Goal: Task Accomplishment & Management: Complete application form

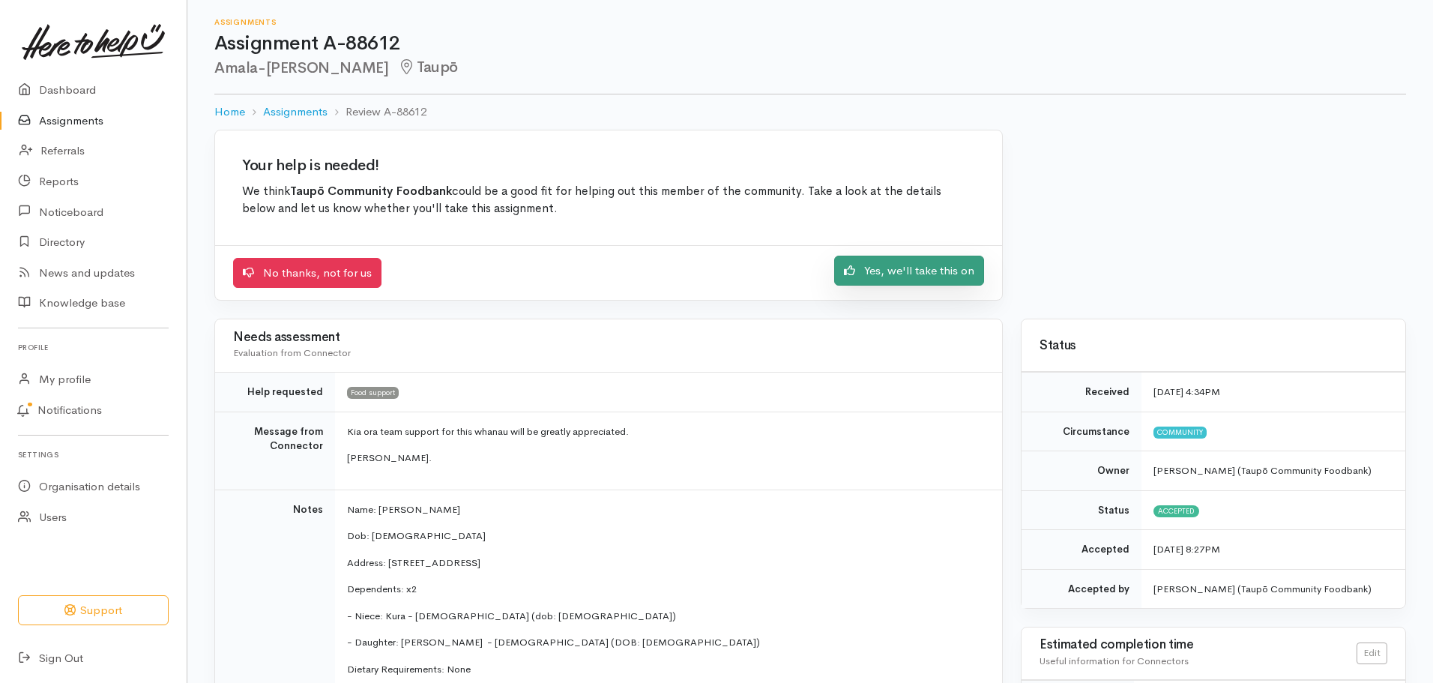
click at [900, 274] on link "Yes, we'll take this on" at bounding box center [909, 271] width 150 height 31
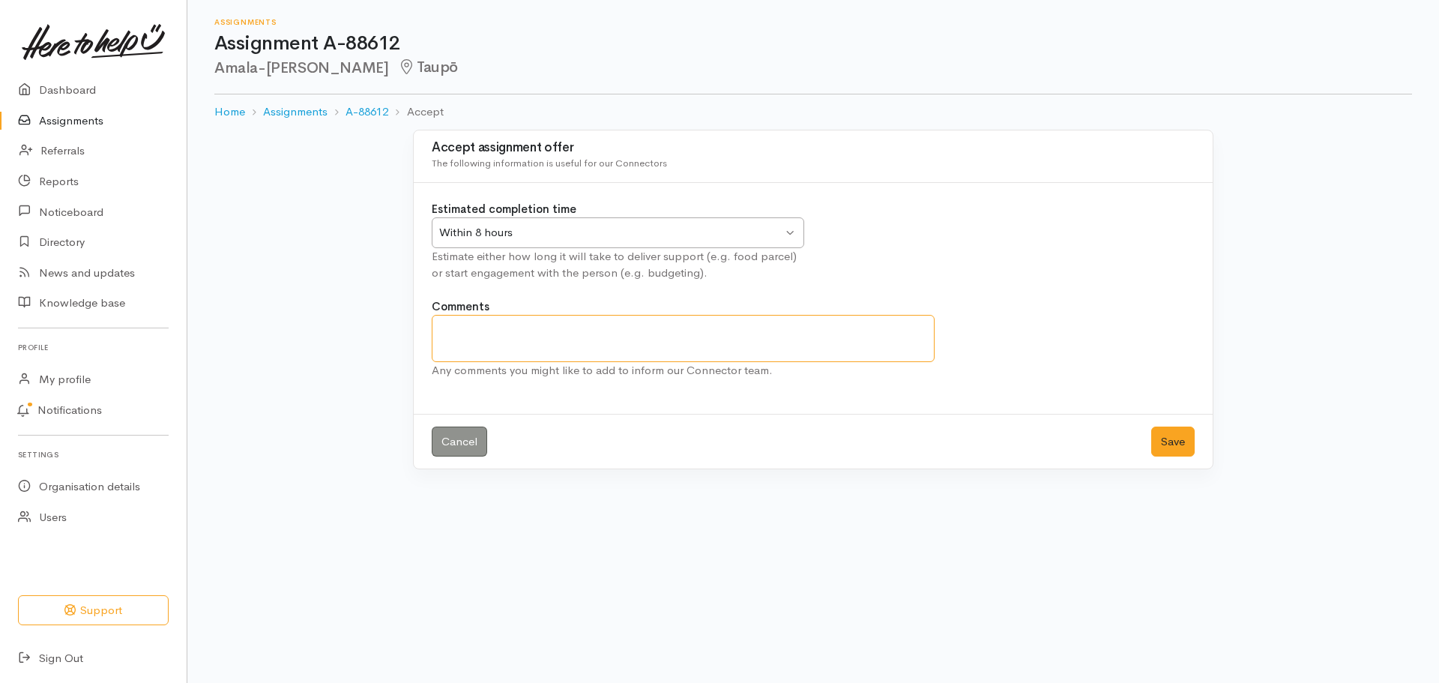
click at [569, 344] on textarea "Comments" at bounding box center [683, 338] width 503 height 47
type textarea "desperate for Advocacy given FFSolution details"
click at [1174, 439] on button "Save" at bounding box center [1173, 442] width 43 height 31
click at [1173, 437] on button "Save" at bounding box center [1173, 442] width 43 height 31
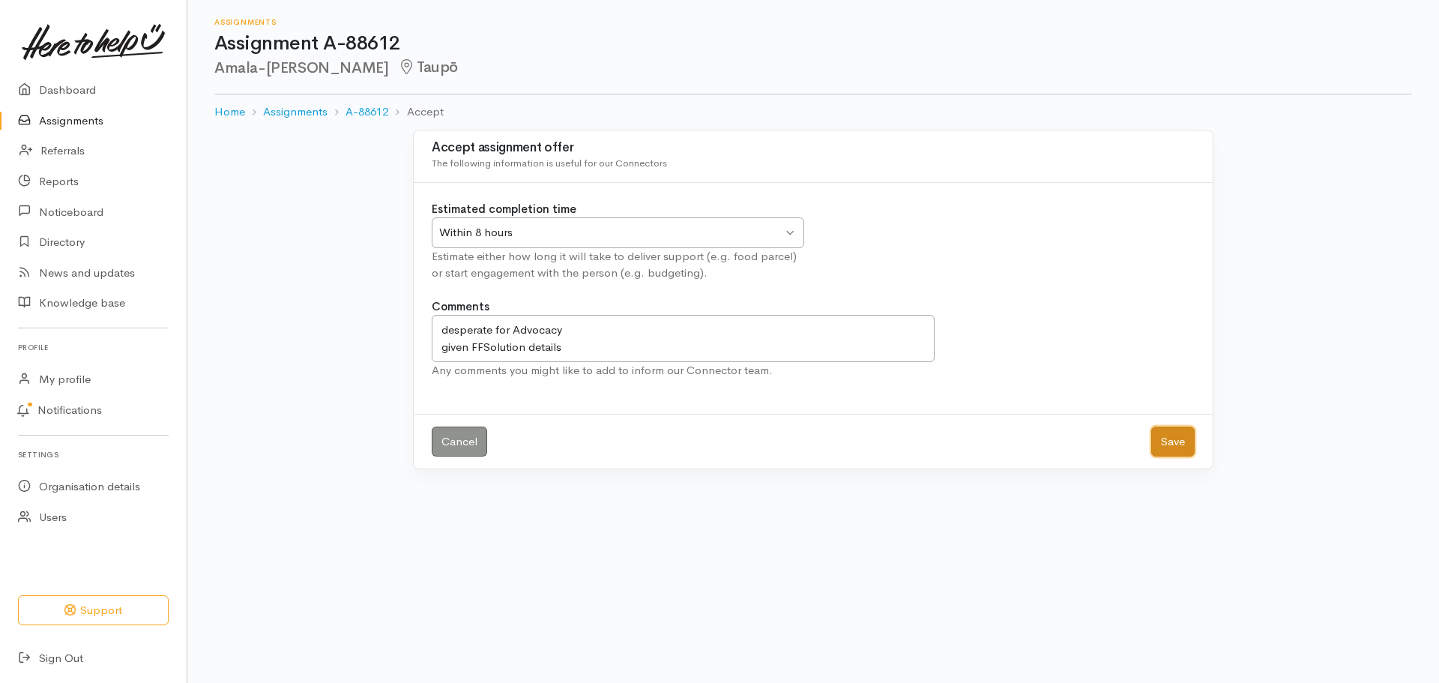
click at [1173, 437] on button "Save" at bounding box center [1173, 442] width 43 height 31
click at [70, 122] on link "Assignments" at bounding box center [93, 121] width 187 height 31
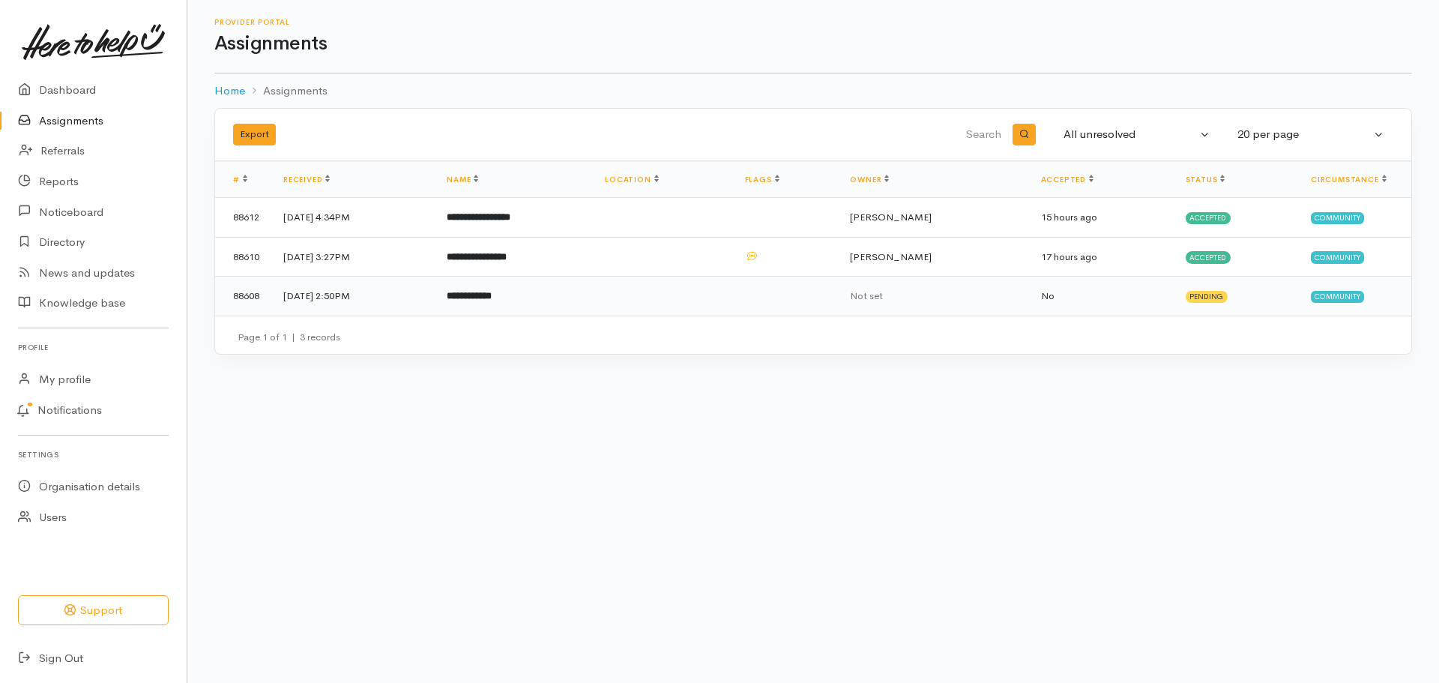
click at [732, 295] on td at bounding box center [662, 296] width 139 height 39
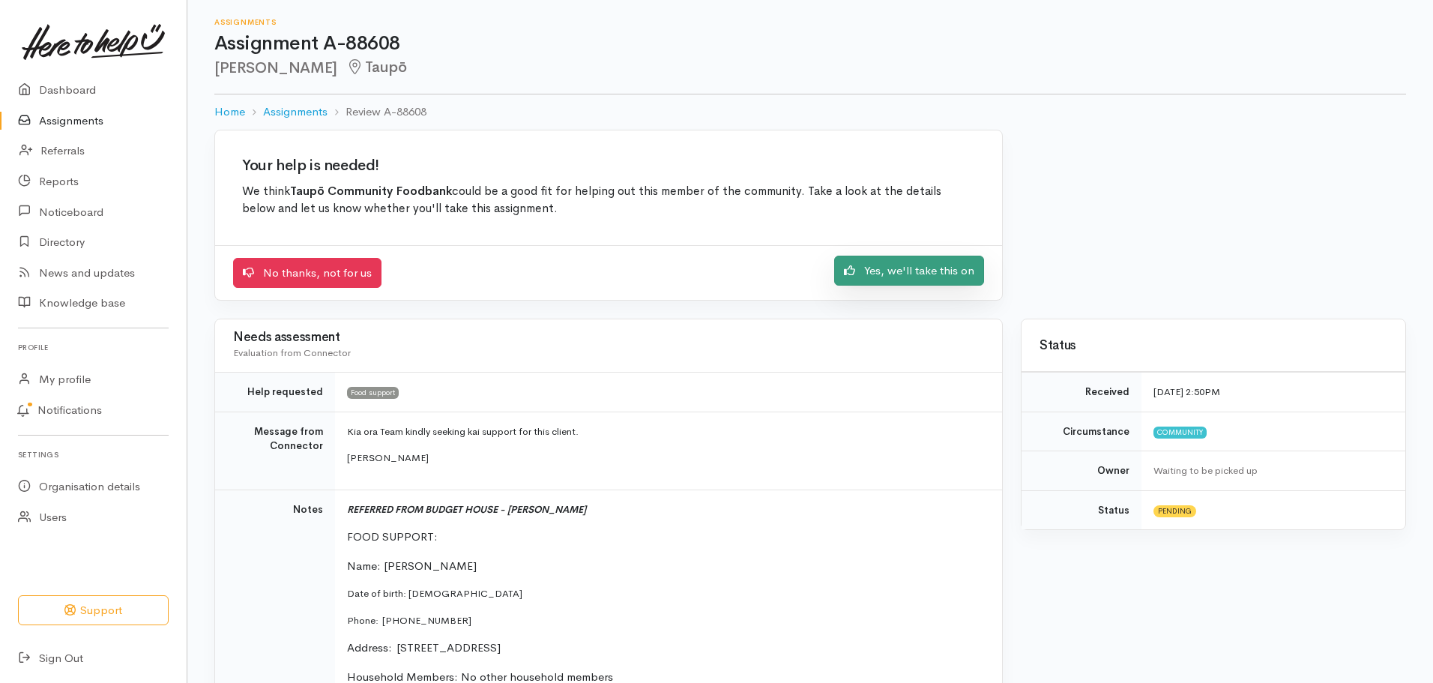
click at [945, 268] on link "Yes, we'll take this on" at bounding box center [909, 271] width 150 height 31
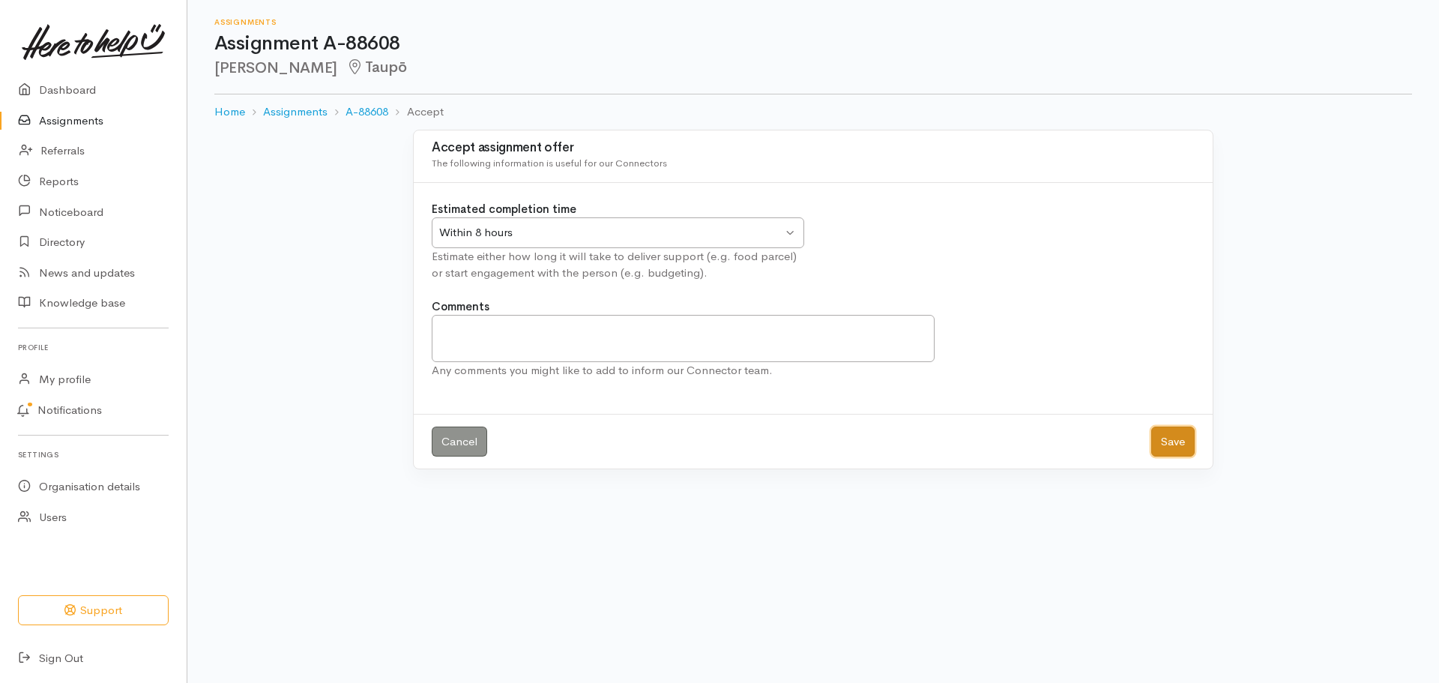
click at [1169, 439] on button "Save" at bounding box center [1173, 442] width 43 height 31
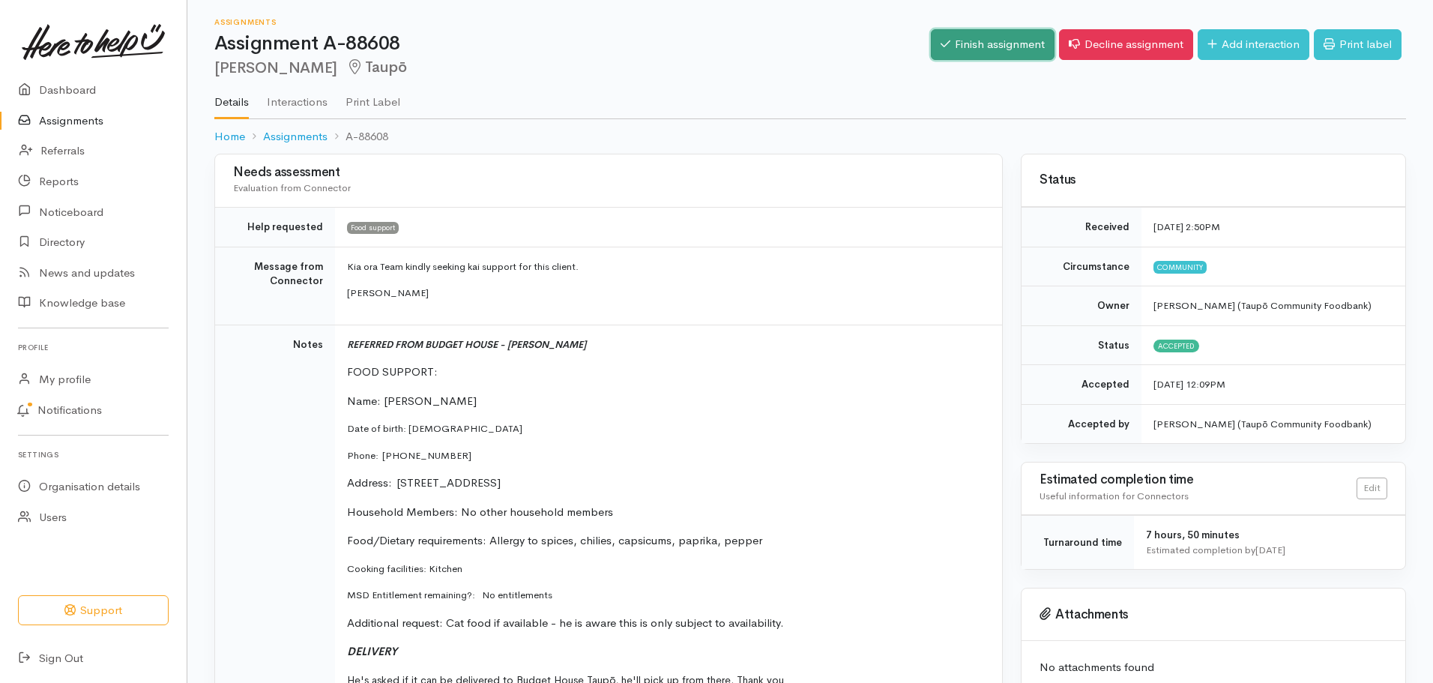
click at [1002, 49] on link "Finish assignment" at bounding box center [993, 44] width 124 height 31
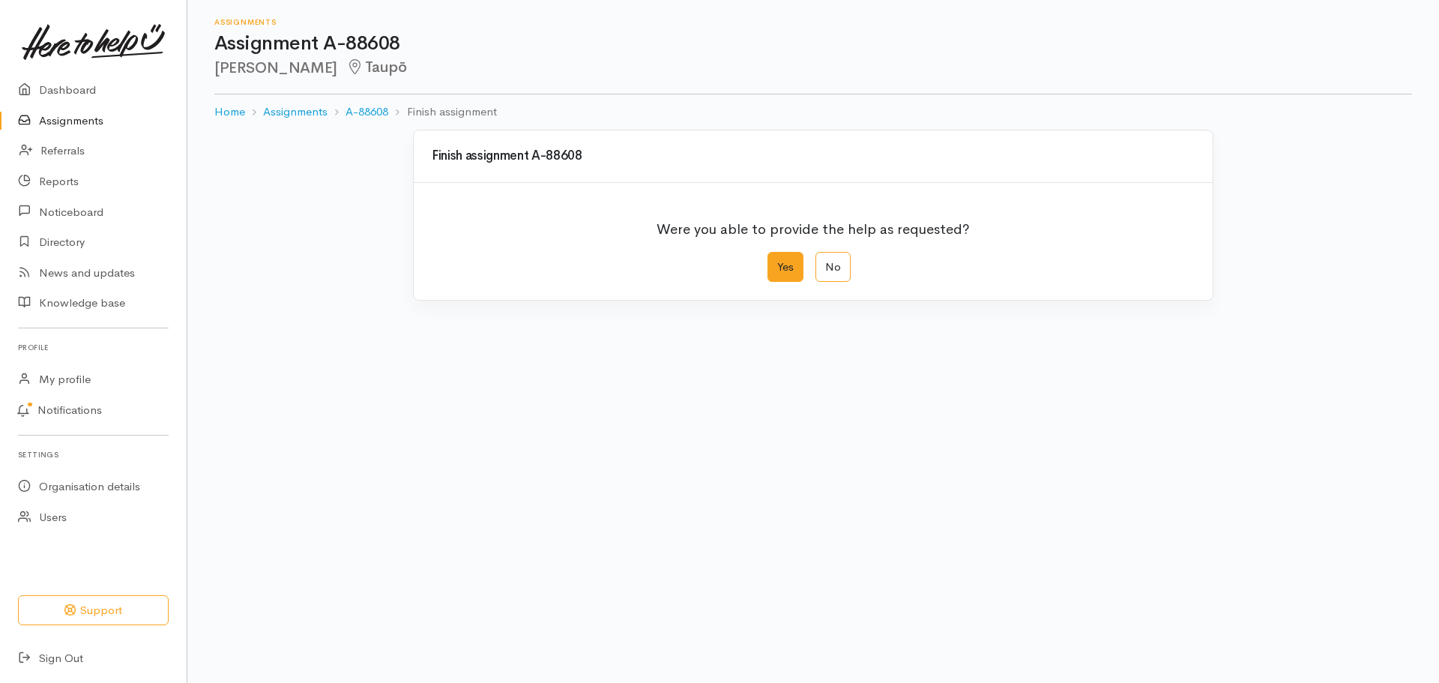
click at [781, 269] on label "Yes" at bounding box center [786, 267] width 36 height 31
click at [777, 262] on input "Yes" at bounding box center [773, 257] width 10 height 10
radio input "true"
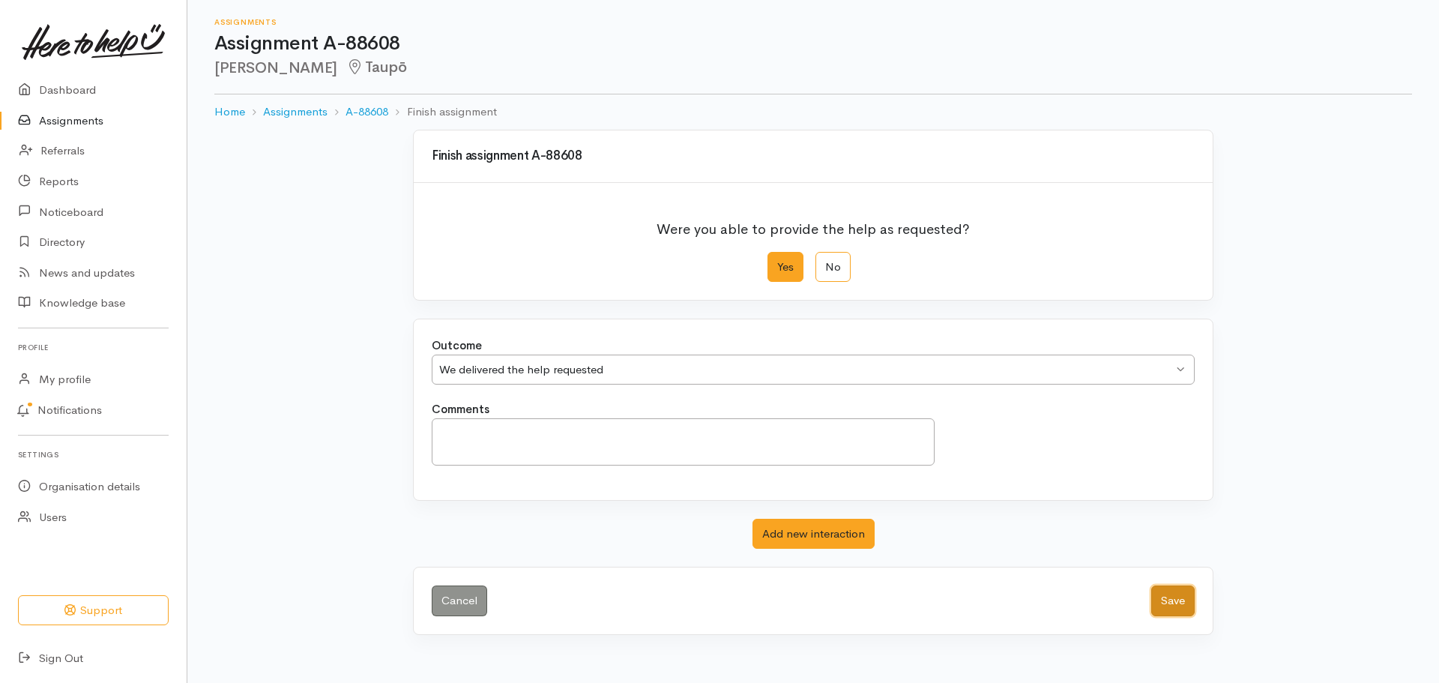
click at [1161, 600] on button "Save" at bounding box center [1173, 601] width 43 height 31
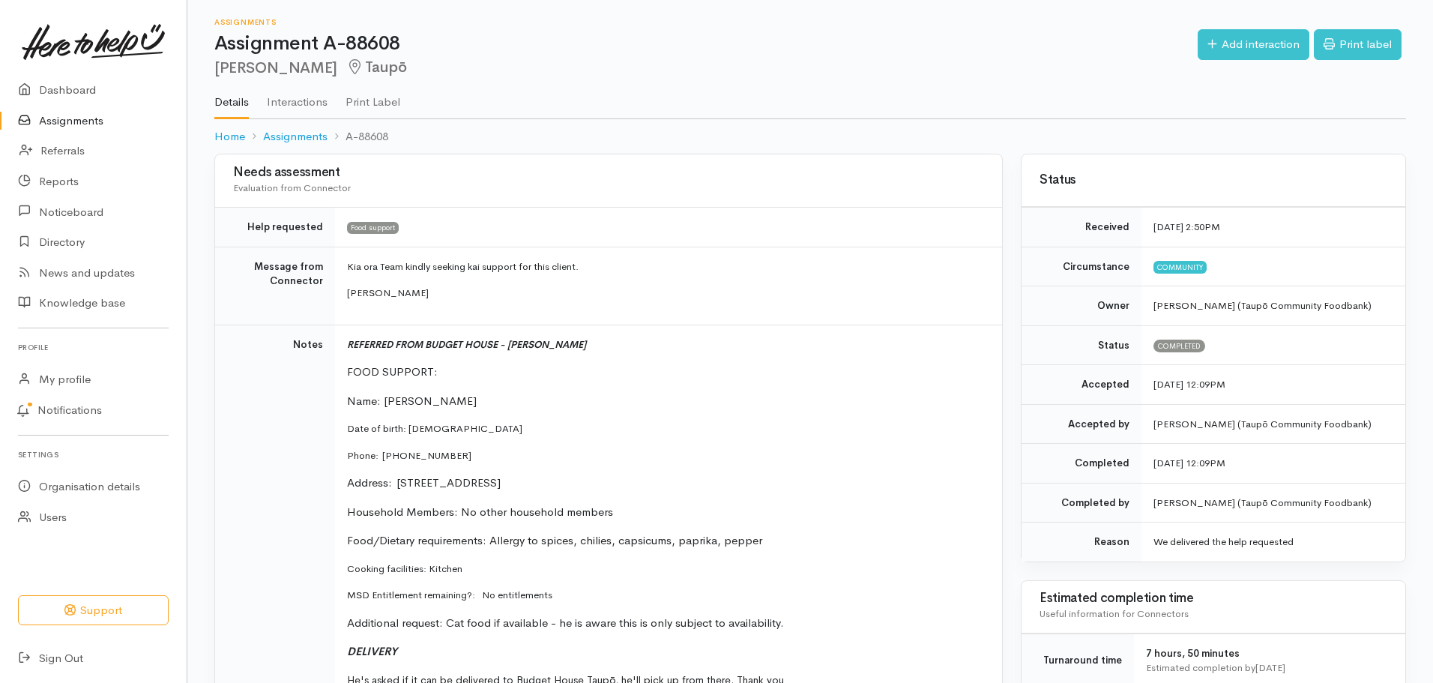
click at [49, 119] on link "Assignments" at bounding box center [93, 121] width 187 height 31
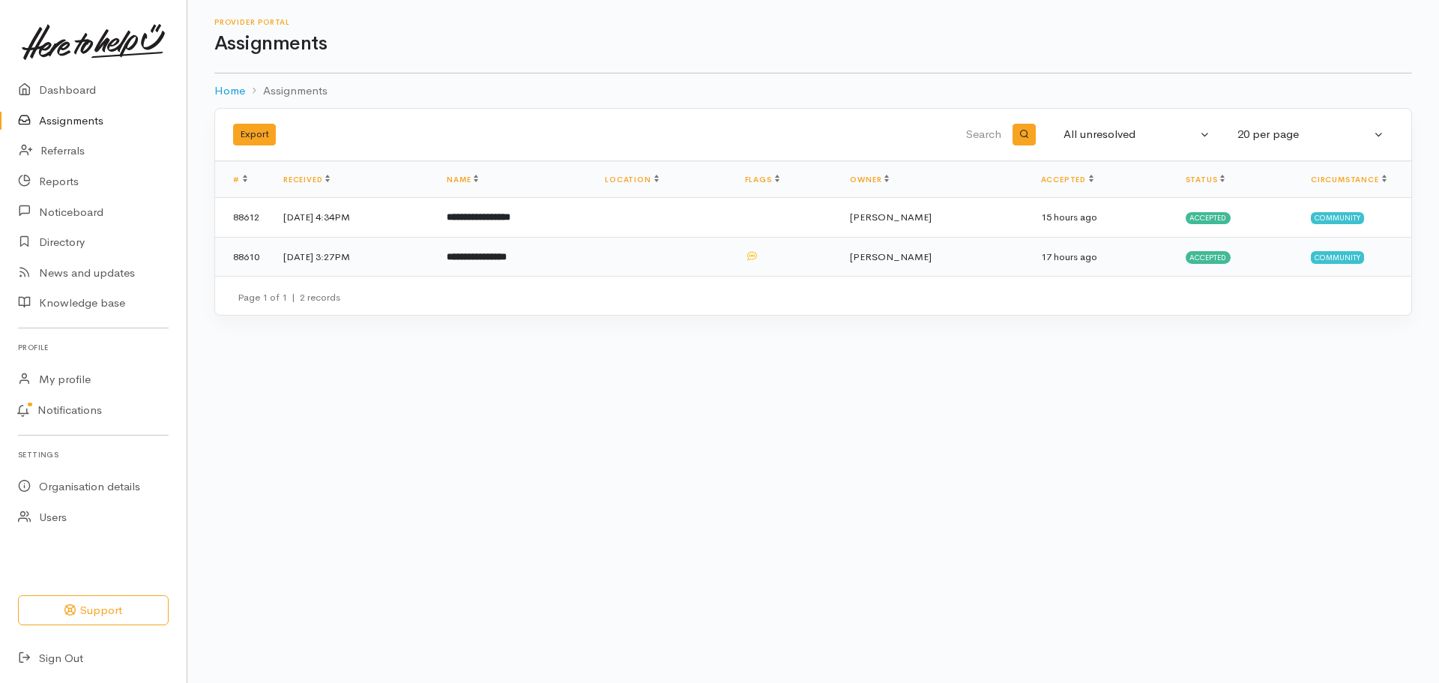
click at [732, 259] on td at bounding box center [662, 256] width 139 height 39
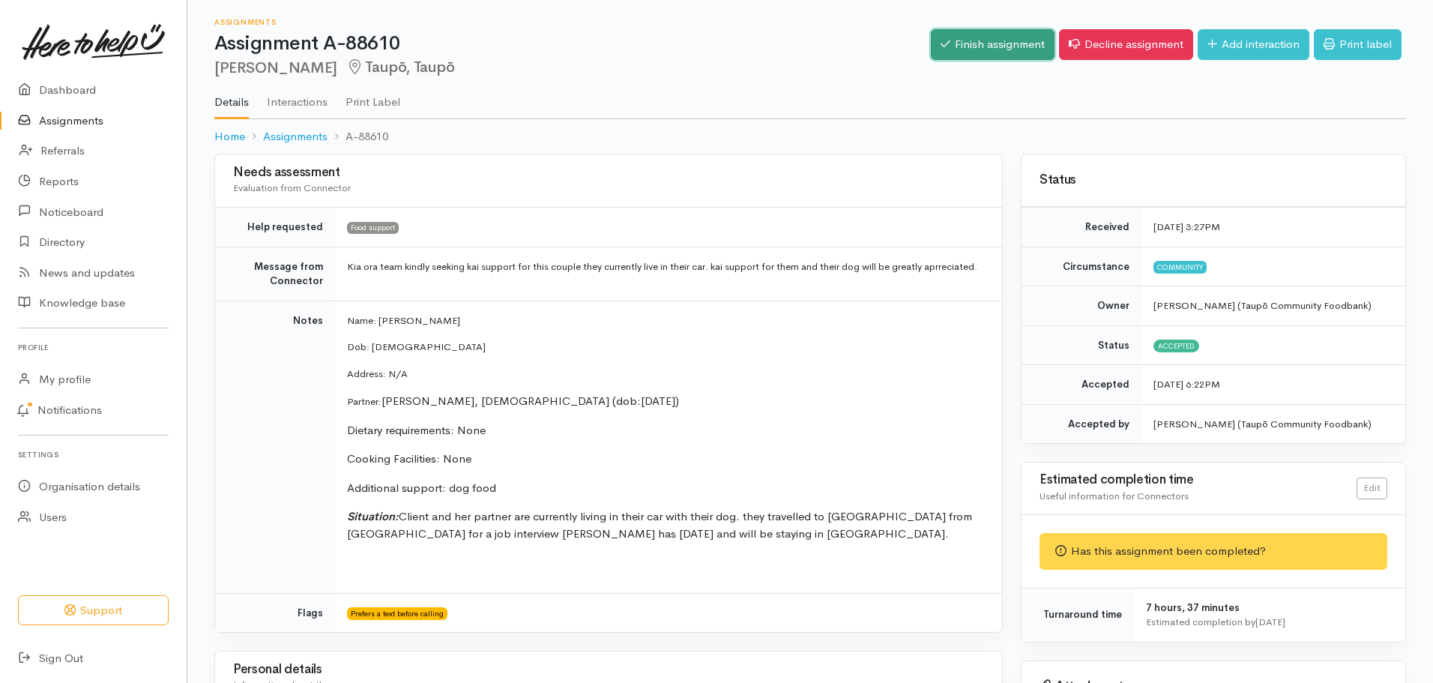
click at [965, 52] on link "Finish assignment" at bounding box center [993, 44] width 124 height 31
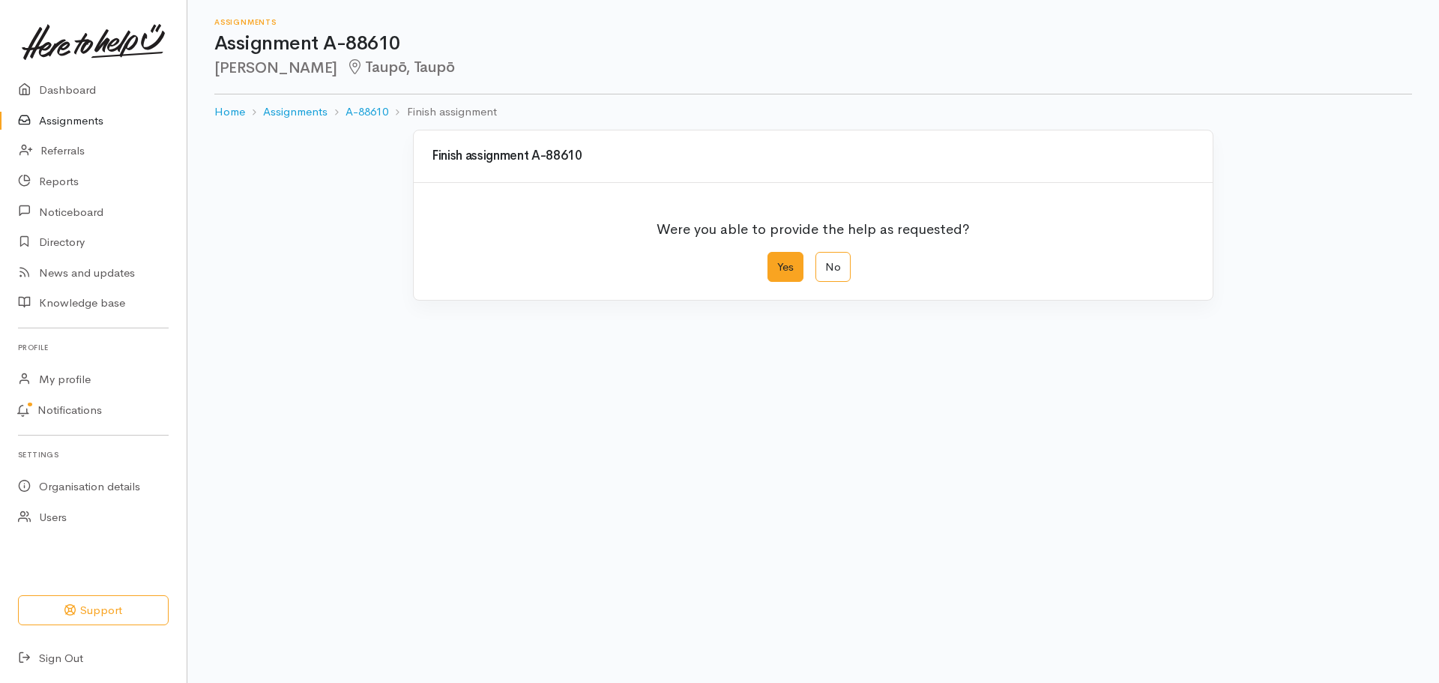
click at [782, 271] on label "Yes" at bounding box center [786, 267] width 36 height 31
click at [777, 262] on input "Yes" at bounding box center [773, 257] width 10 height 10
radio input "true"
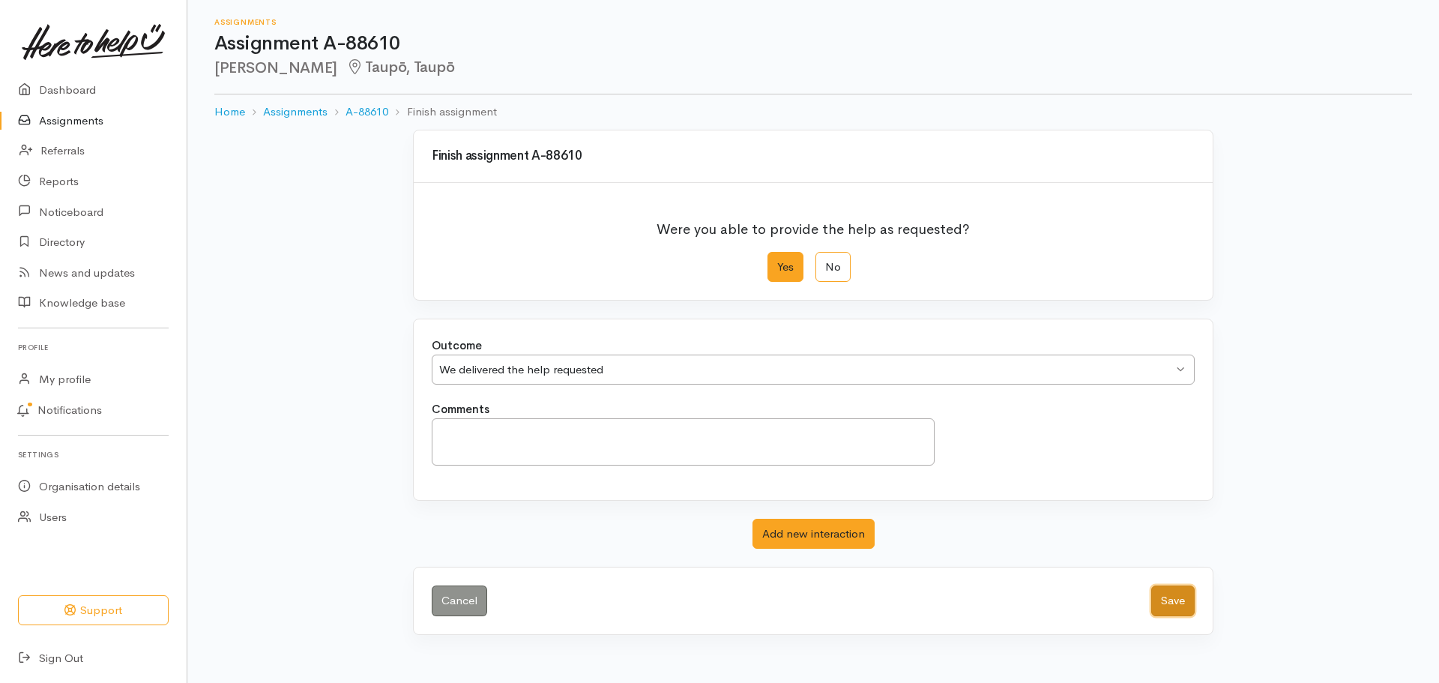
drag, startPoint x: 1167, startPoint y: 601, endPoint x: 1158, endPoint y: 605, distance: 9.4
click at [1158, 605] on button "Save" at bounding box center [1173, 601] width 43 height 31
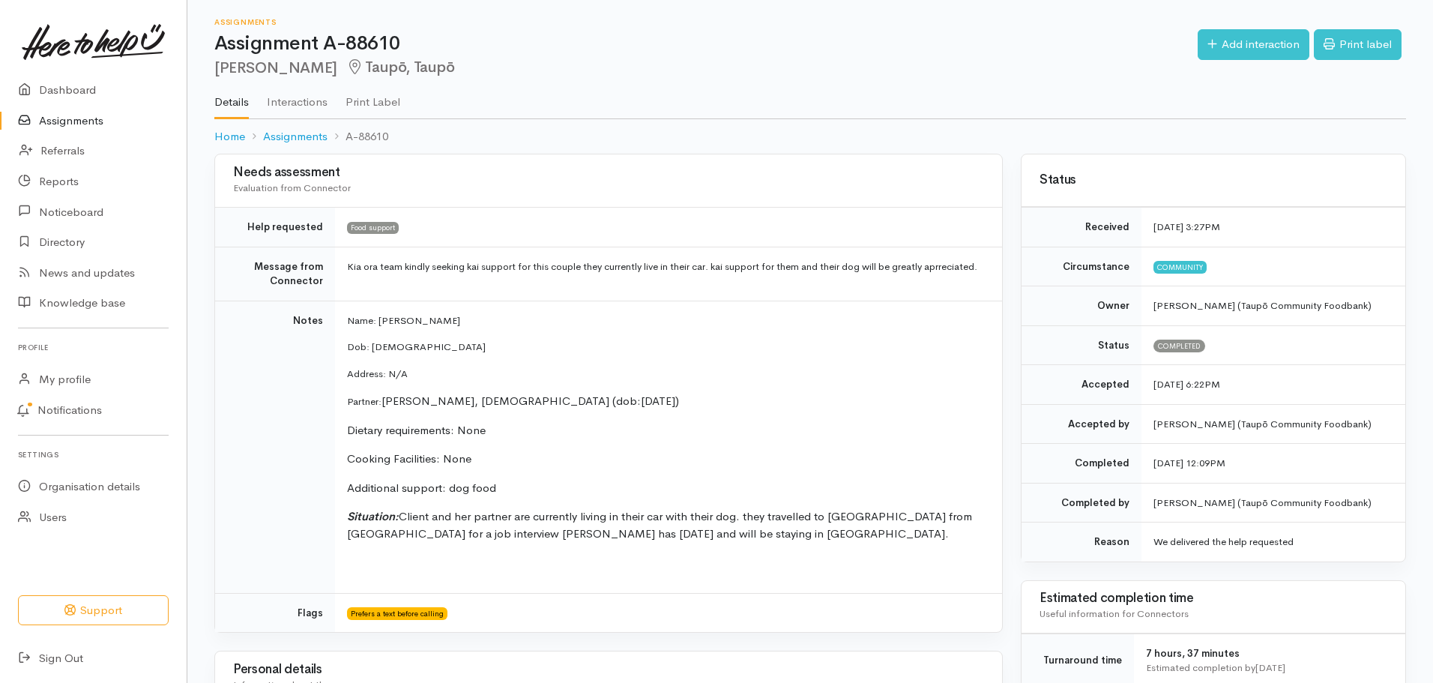
click at [81, 118] on link "Assignments" at bounding box center [93, 121] width 187 height 31
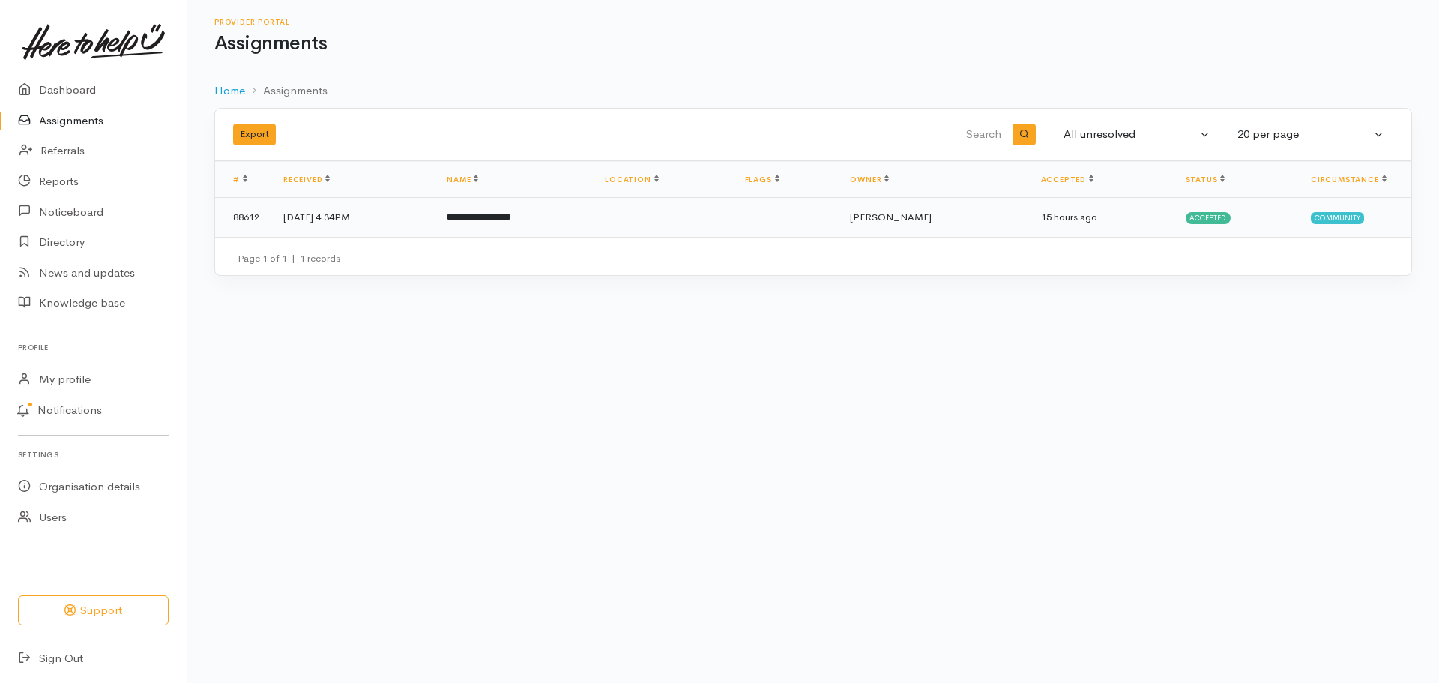
click at [732, 212] on td at bounding box center [662, 217] width 139 height 39
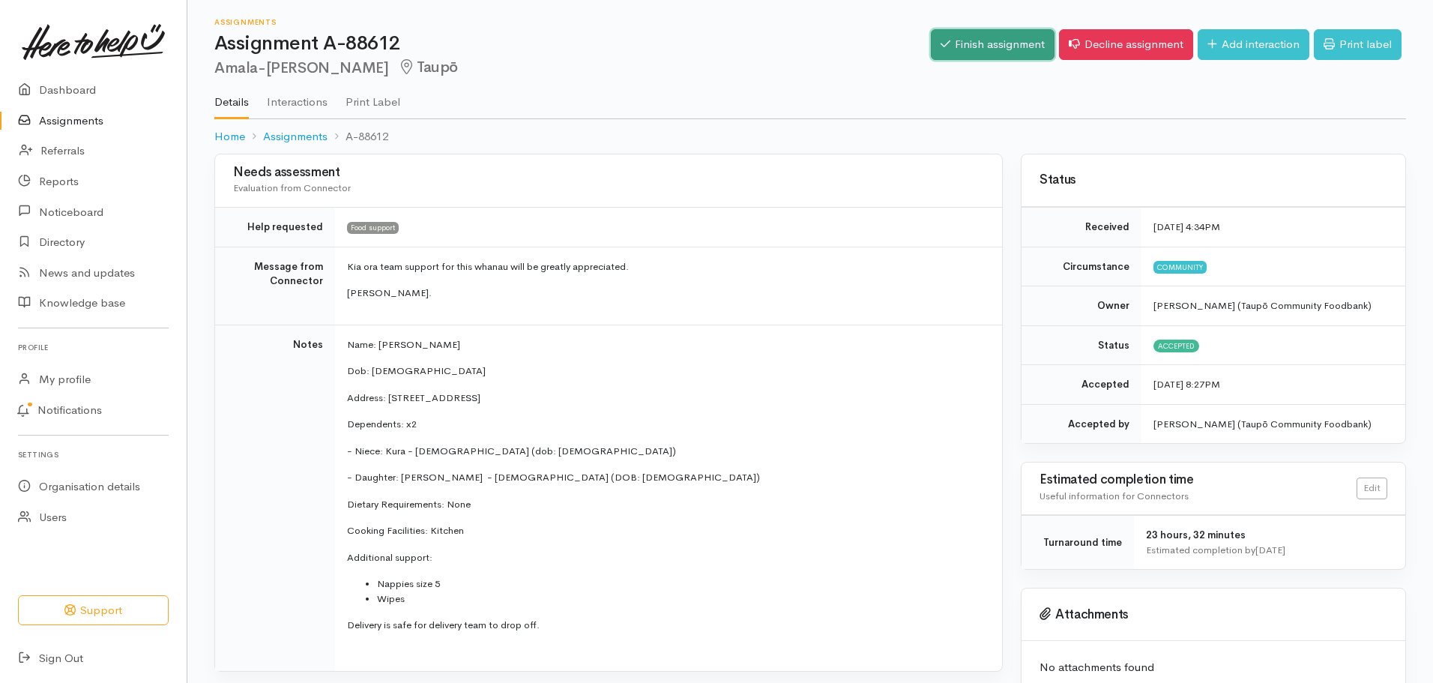
click at [980, 38] on link "Finish assignment" at bounding box center [993, 44] width 124 height 31
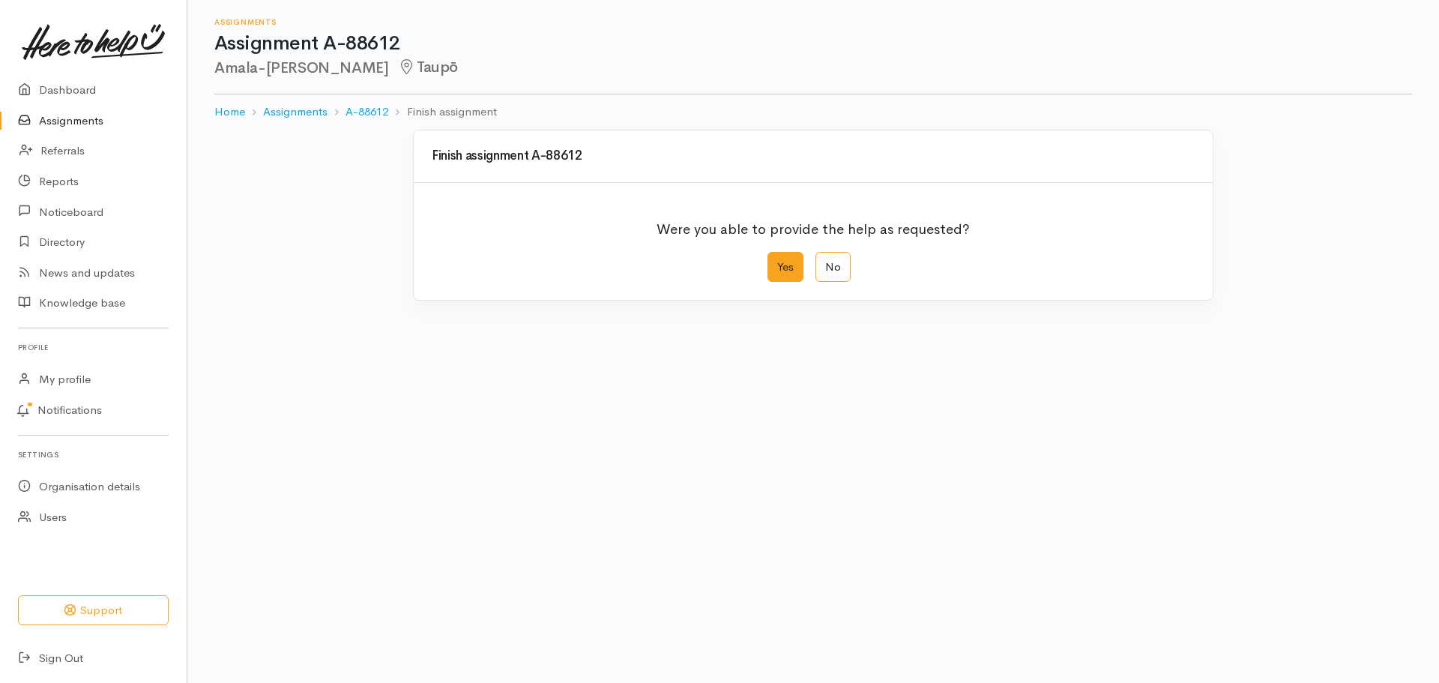
click at [791, 262] on label "Yes" at bounding box center [786, 267] width 36 height 31
click at [777, 262] on input "Yes" at bounding box center [773, 257] width 10 height 10
radio input "true"
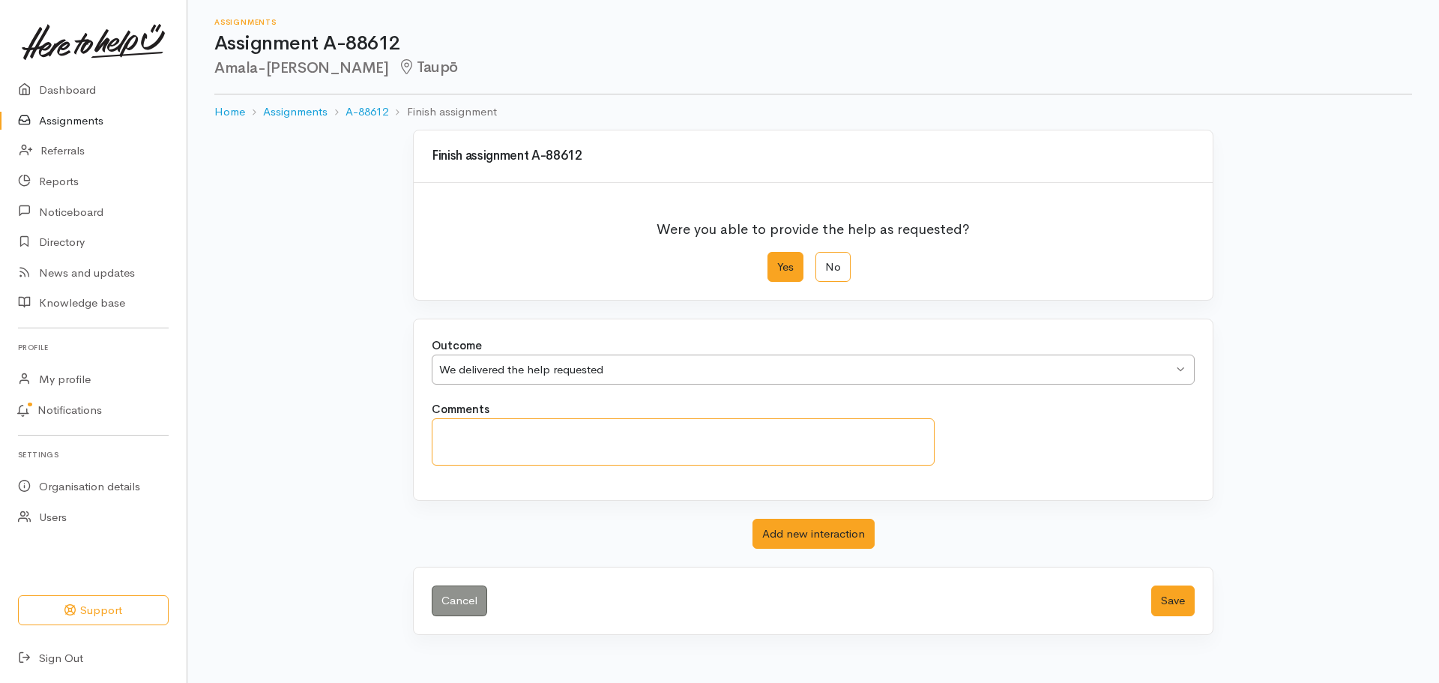
click at [526, 432] on textarea "Comments" at bounding box center [683, 441] width 503 height 47
type textarea "desperate for Advocacy FFSolutions given details"
click at [1179, 604] on button "Save" at bounding box center [1173, 601] width 43 height 31
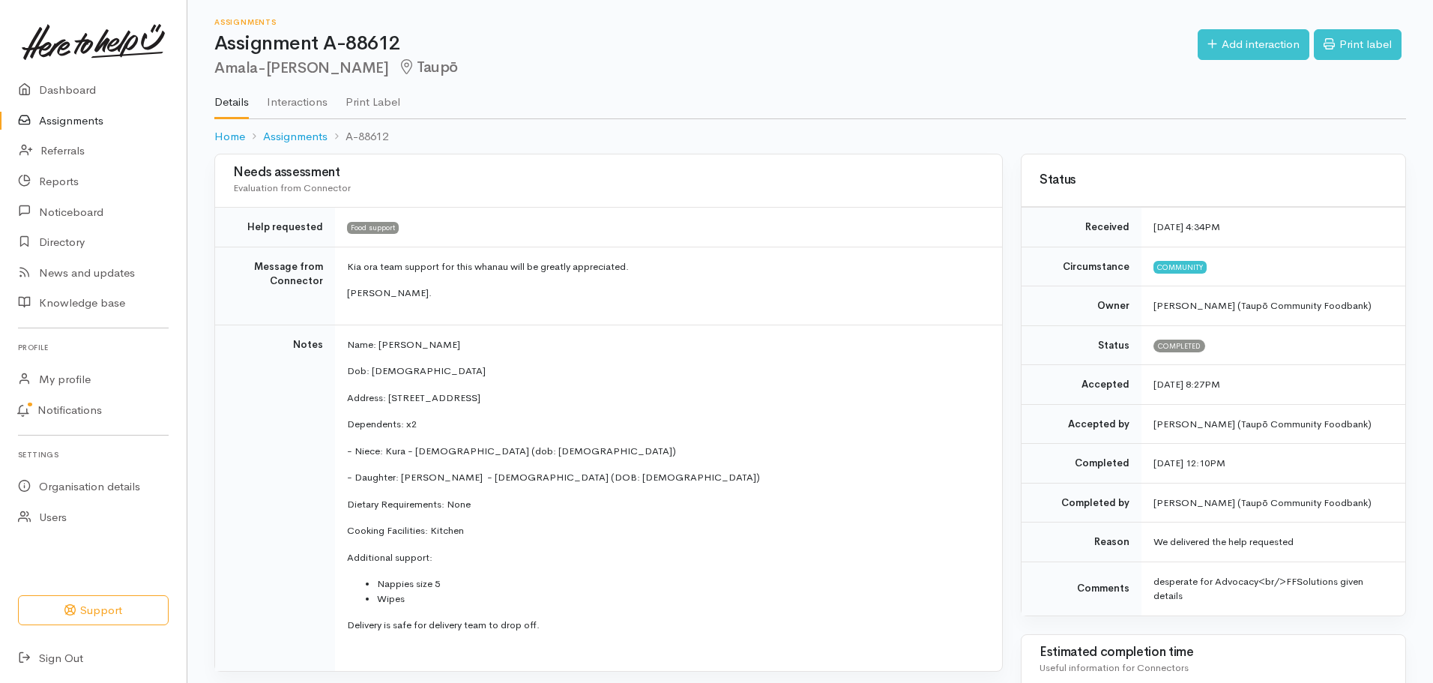
click at [91, 124] on link "Assignments" at bounding box center [93, 121] width 187 height 31
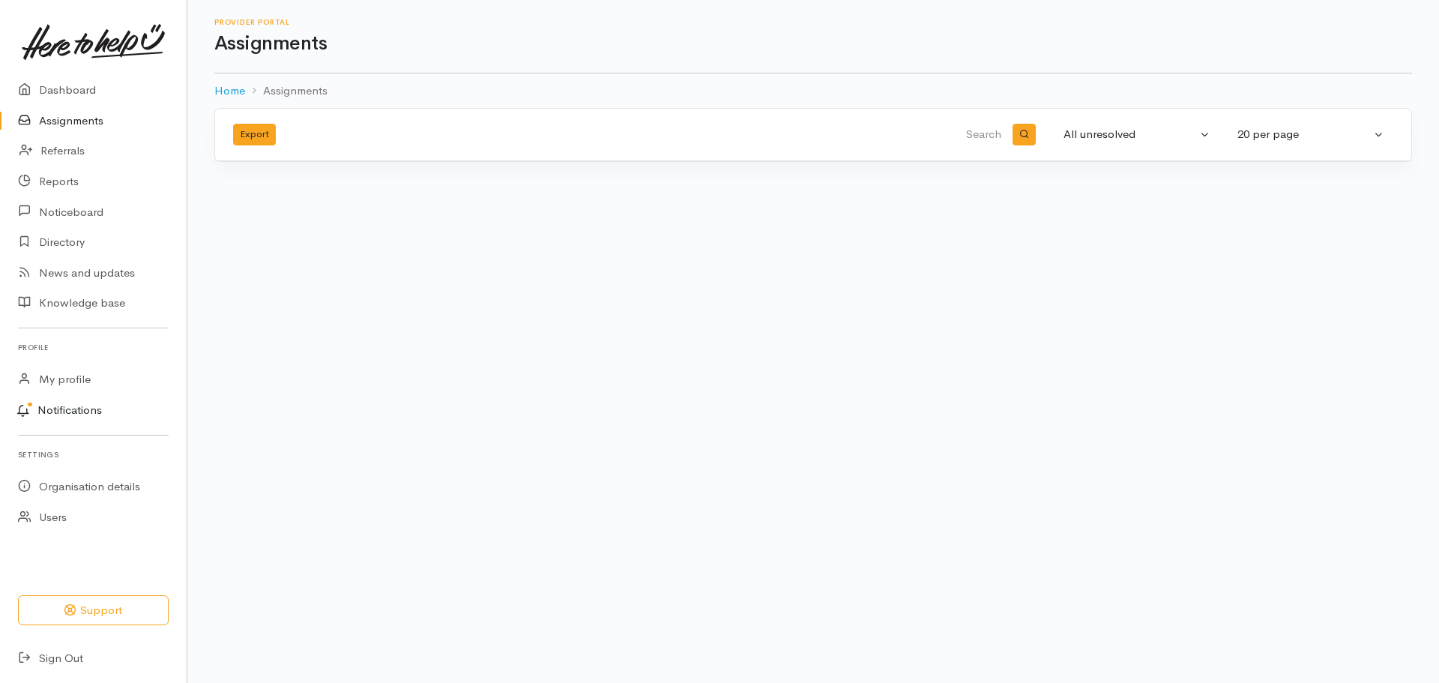
click at [82, 411] on link "Notifications" at bounding box center [91, 410] width 191 height 31
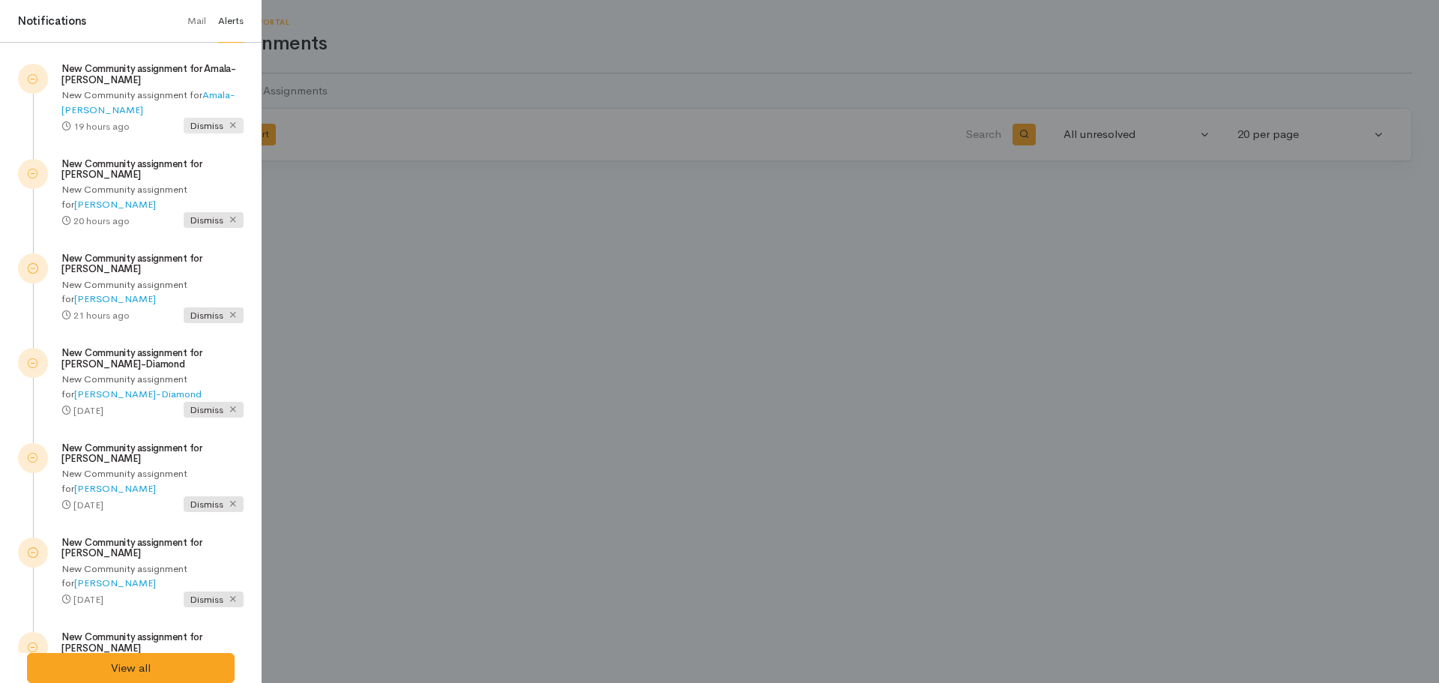
click at [228, 120] on icon at bounding box center [233, 125] width 10 height 10
click at [230, 219] on icon at bounding box center [233, 219] width 10 height 10
click at [229, 317] on icon at bounding box center [233, 315] width 10 height 10
click at [202, 198] on link "[PERSON_NAME]-Diamond" at bounding box center [137, 204] width 127 height 13
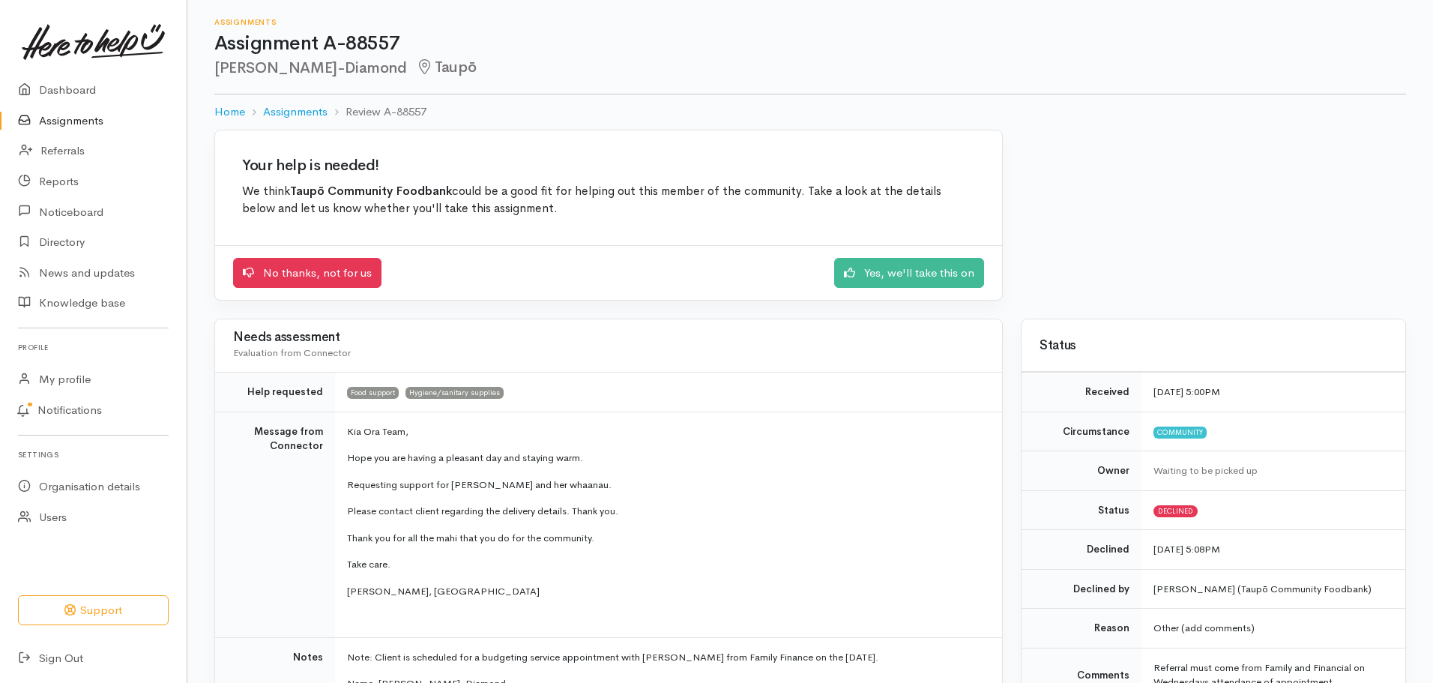
click at [103, 120] on link "Assignments" at bounding box center [93, 121] width 187 height 31
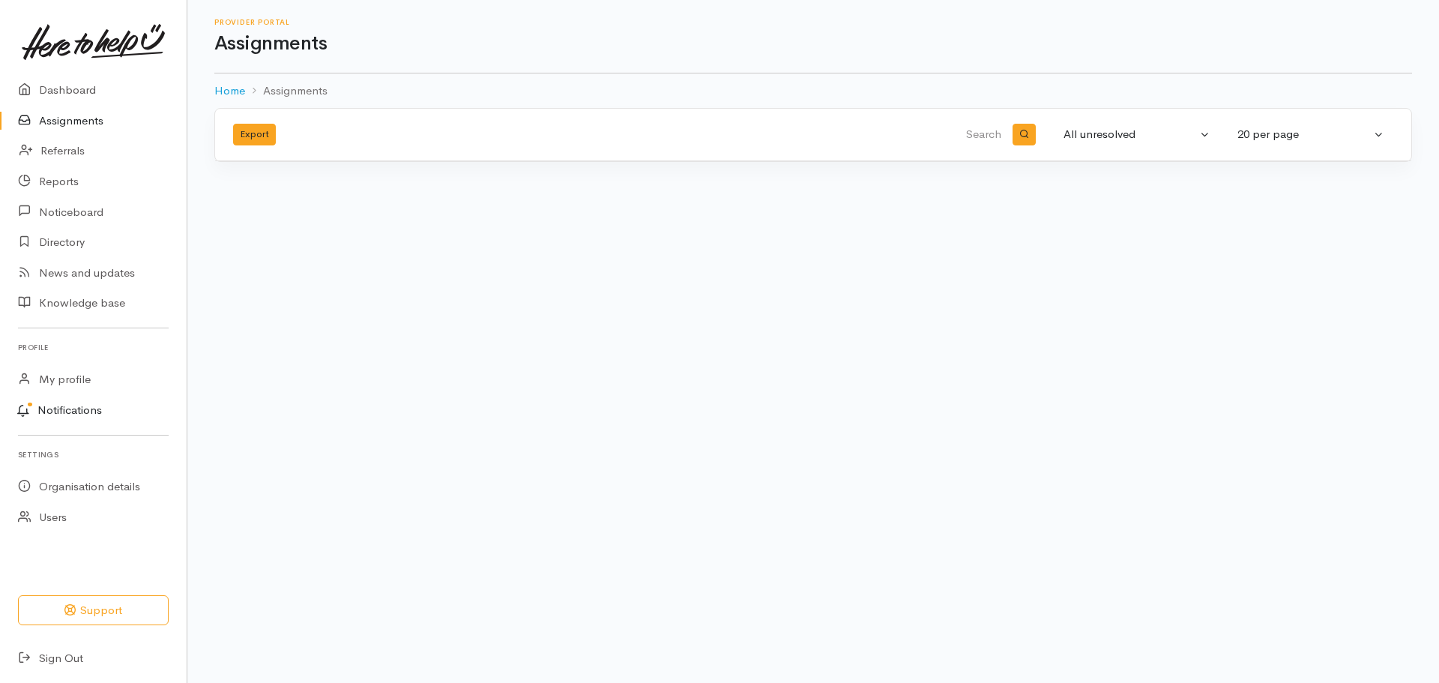
click at [77, 407] on link "Notifications" at bounding box center [91, 410] width 191 height 31
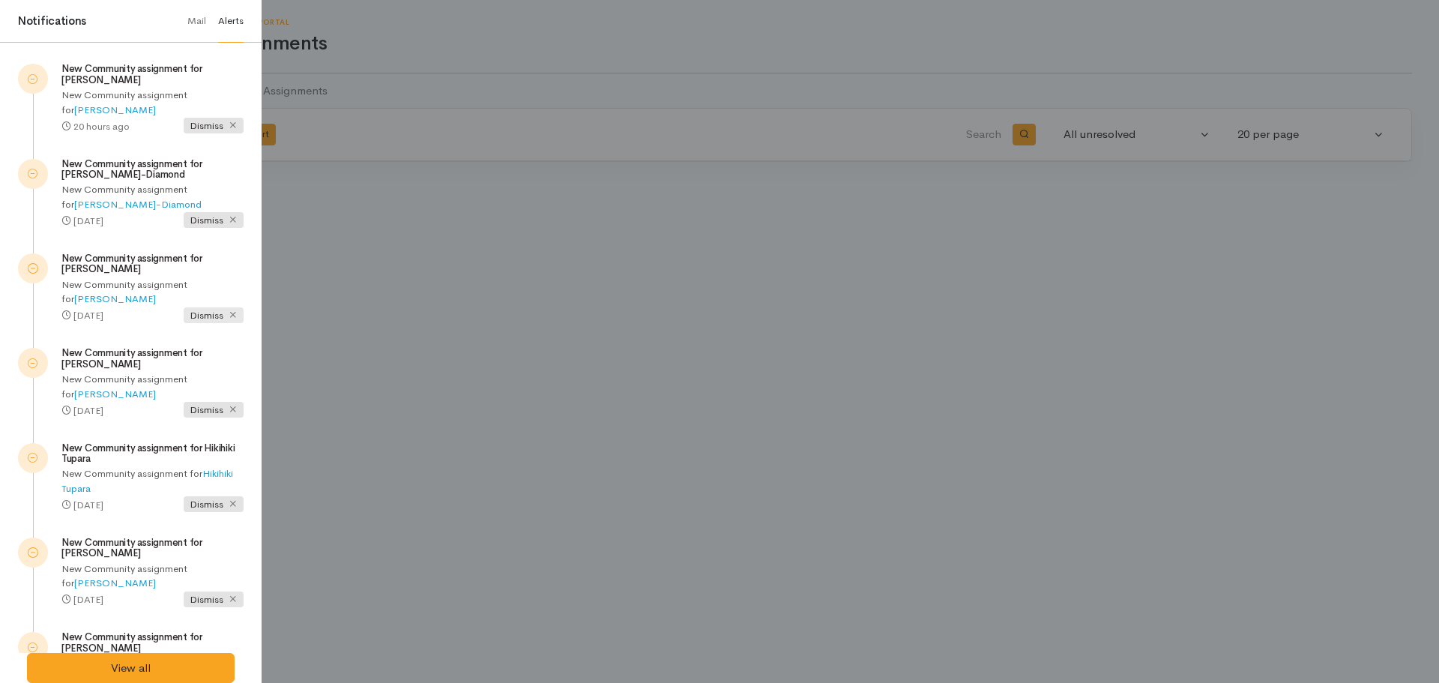
click at [212, 310] on span "Dismiss" at bounding box center [214, 315] width 60 height 16
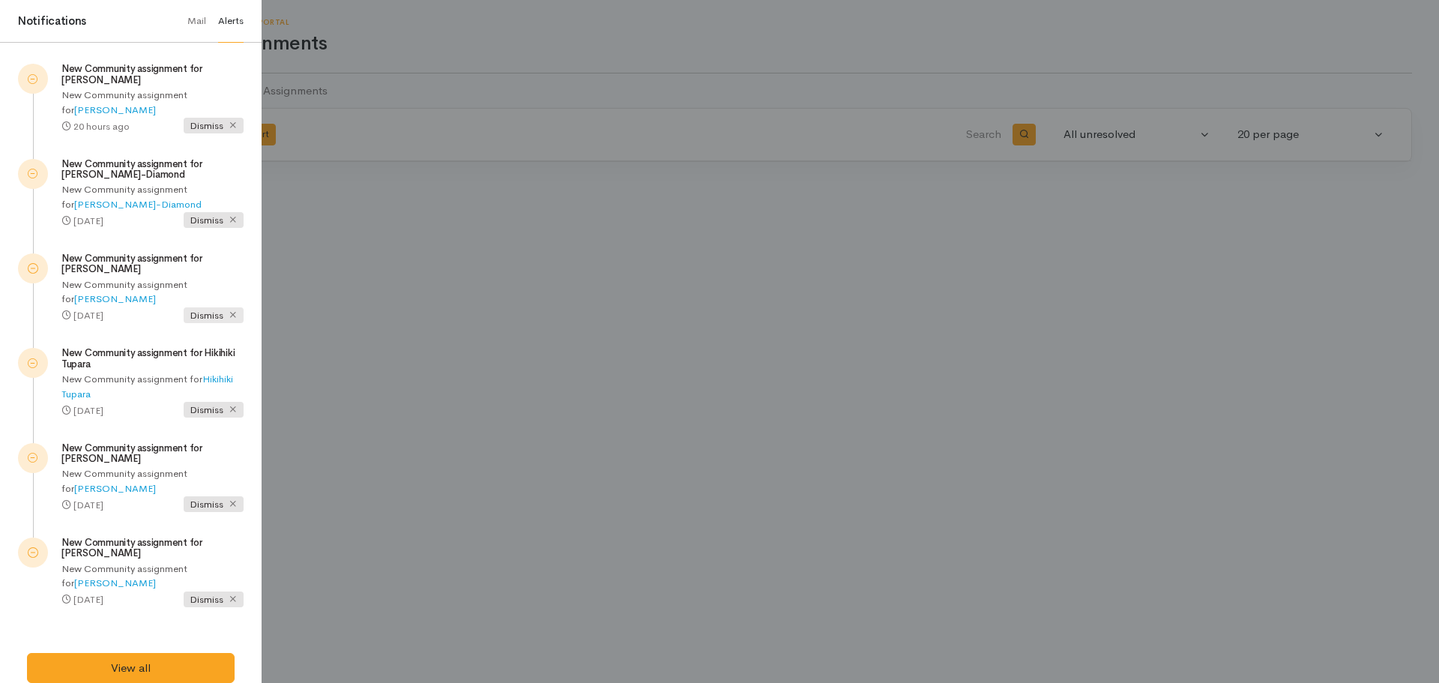
click at [212, 310] on span "Dismiss" at bounding box center [214, 315] width 60 height 16
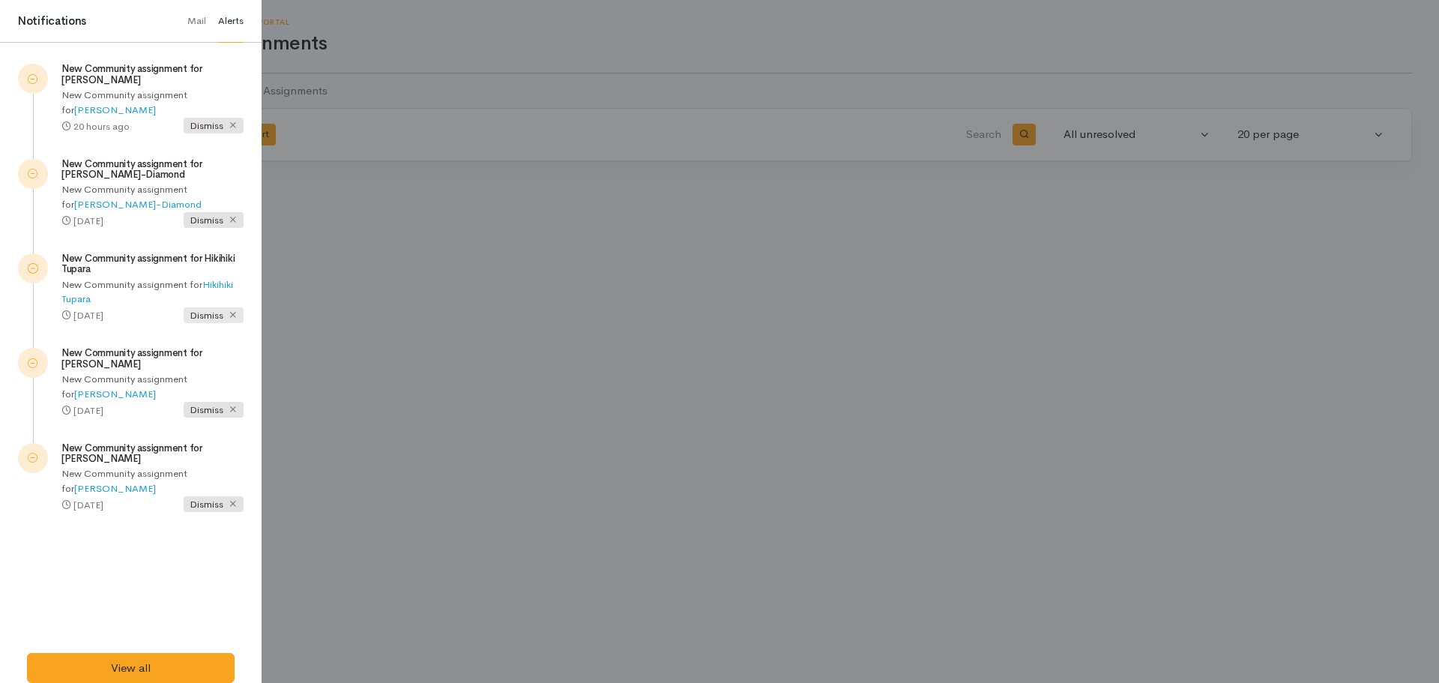
click at [212, 310] on span "Dismiss" at bounding box center [214, 315] width 60 height 16
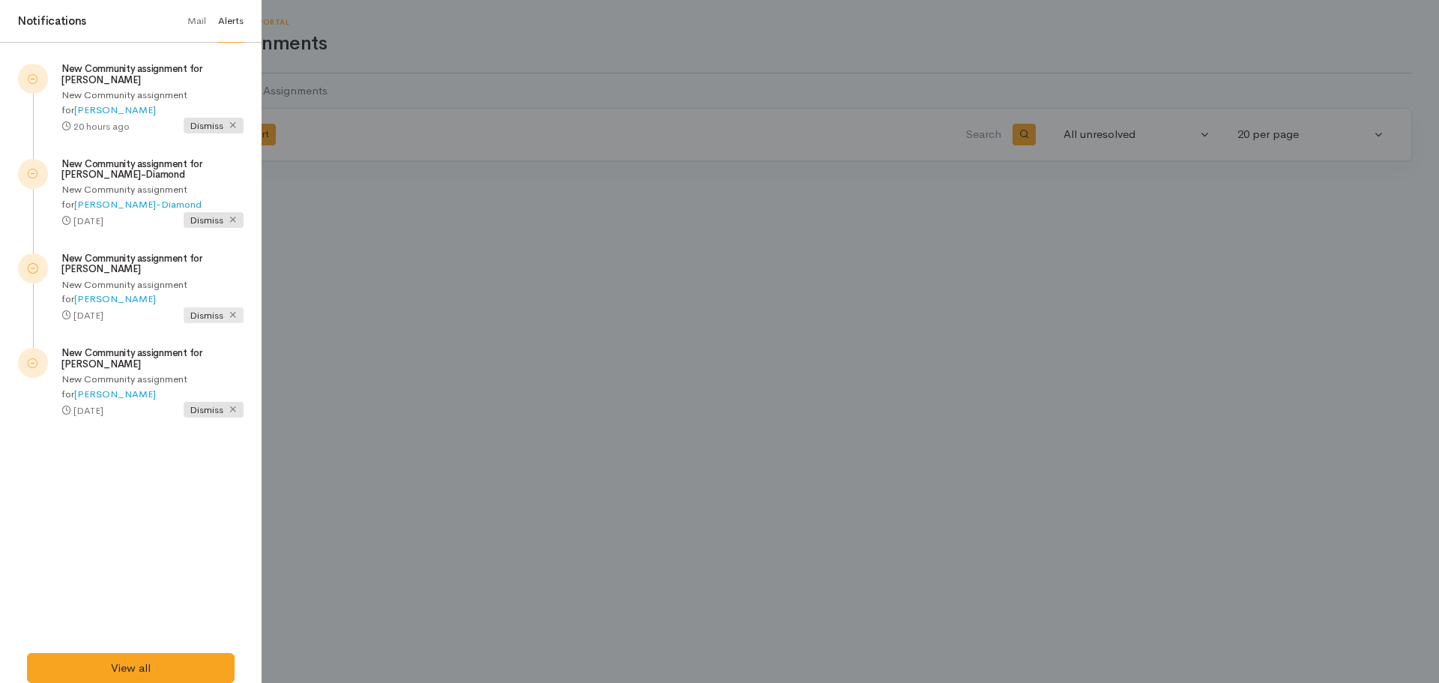
click at [212, 309] on span "Dismiss" at bounding box center [214, 315] width 60 height 16
